Goal: Check status

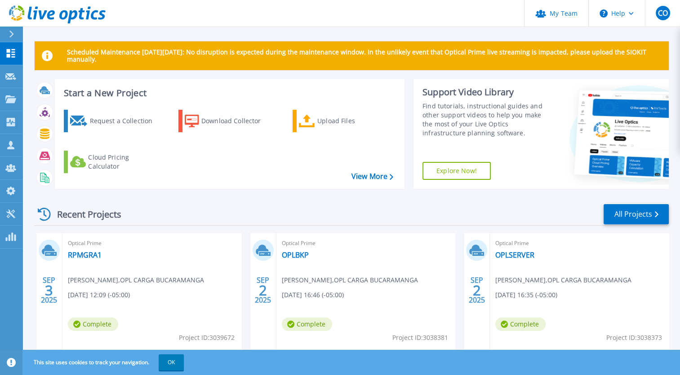
click at [216, 224] on div "Recent Projects All Projects" at bounding box center [352, 214] width 634 height 22
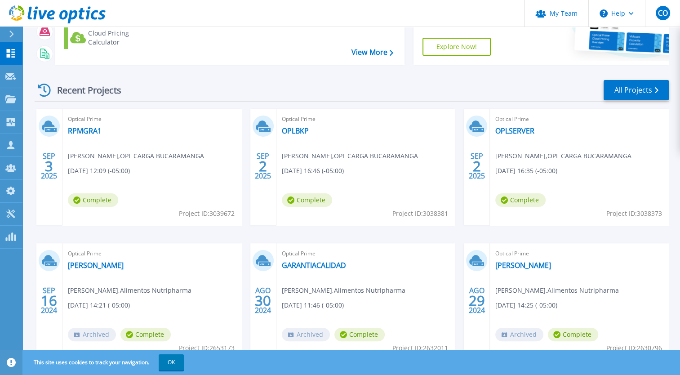
scroll to position [126, 0]
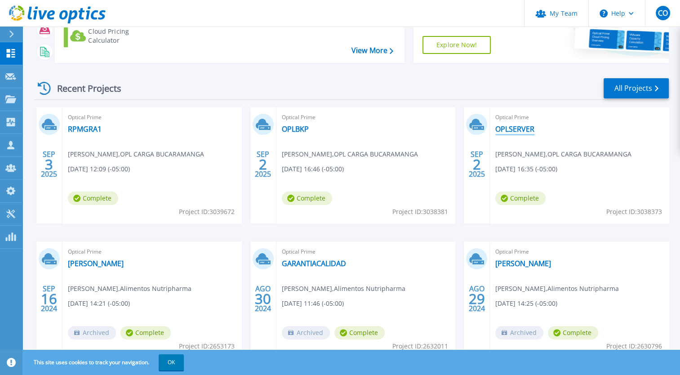
click at [510, 126] on link "OPLSERVER" at bounding box center [514, 128] width 39 height 9
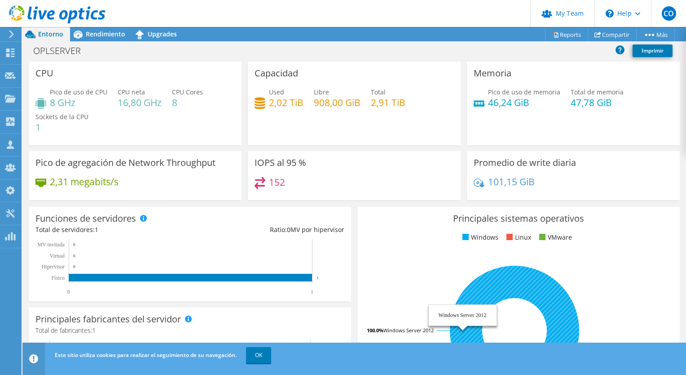
click at [489, 288] on icon at bounding box center [514, 329] width 129 height 129
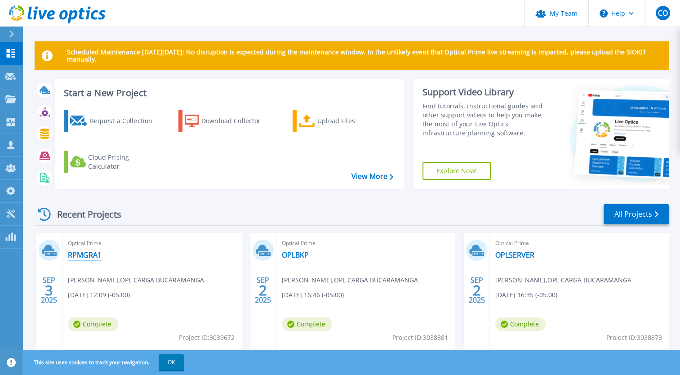
click at [85, 256] on link "RPMGRA1" at bounding box center [85, 254] width 34 height 9
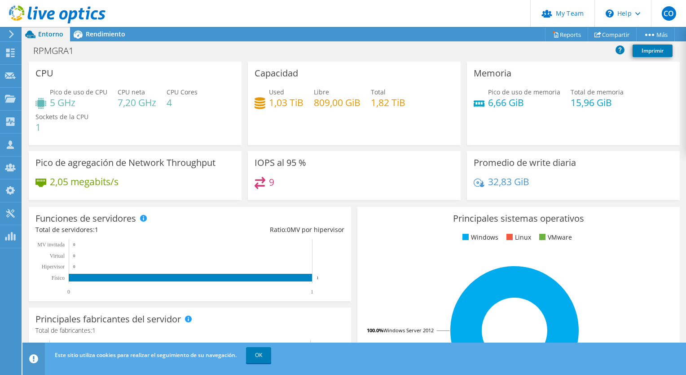
click at [382, 224] on div "Principales sistemas operativos Windows Linux VMware 100.0% Windows Server 2012" at bounding box center [519, 314] width 323 height 215
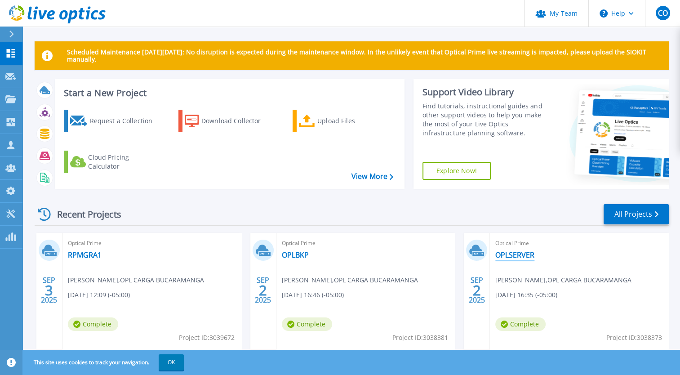
click at [505, 255] on link "OPLSERVER" at bounding box center [514, 254] width 39 height 9
